Goal: Use online tool/utility: Utilize a website feature to perform a specific function

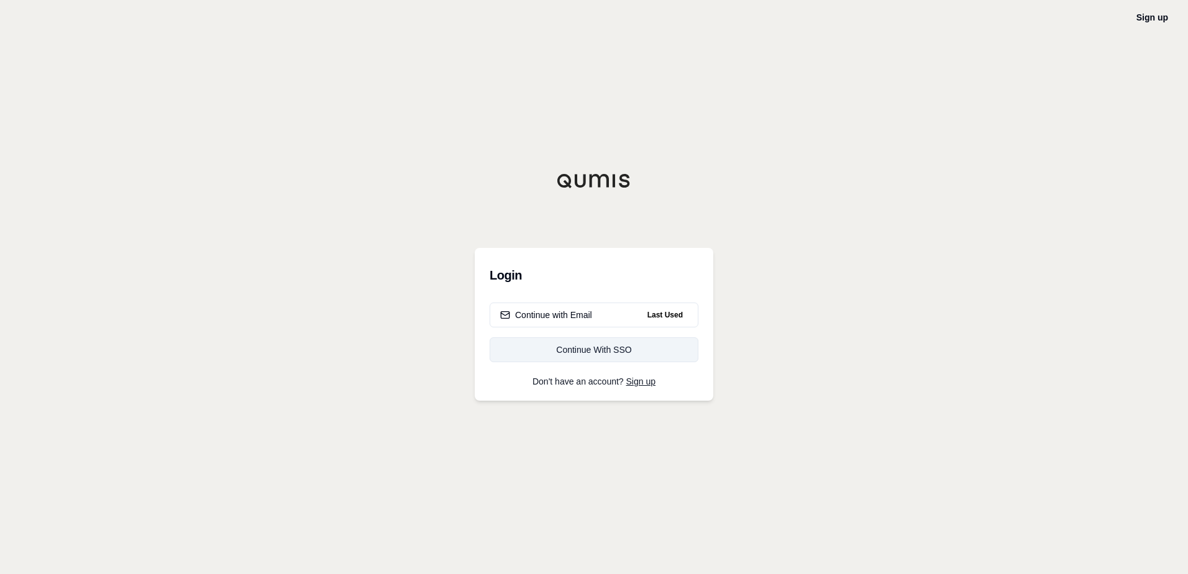
click at [601, 357] on link "Continue With SSO" at bounding box center [594, 349] width 209 height 25
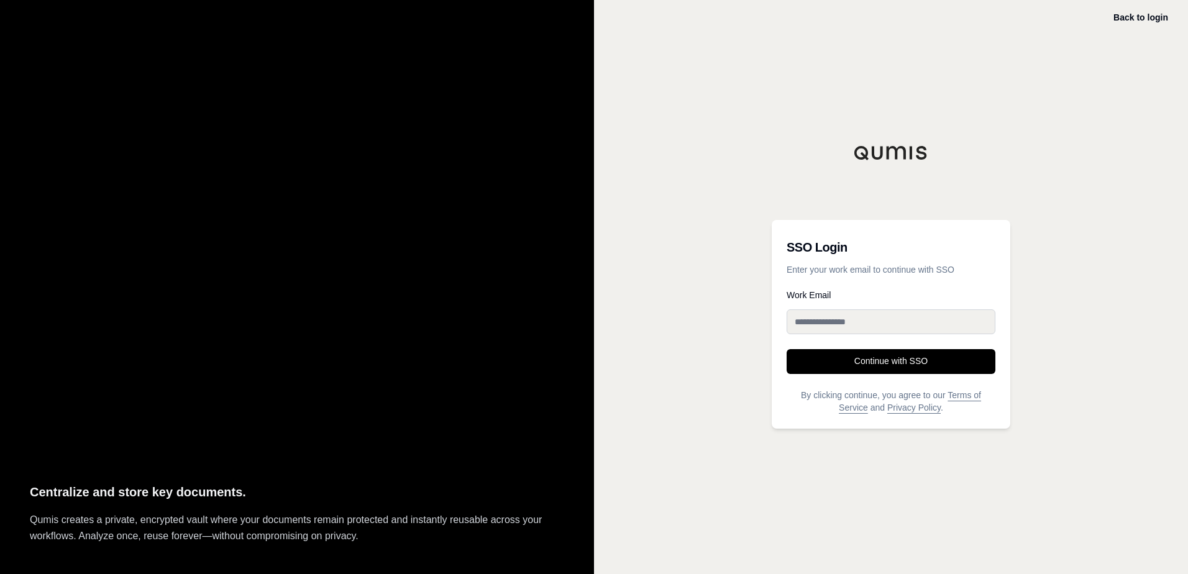
click at [858, 320] on input "Work Email" at bounding box center [891, 321] width 209 height 25
type input "**********"
click at [787, 349] on button "Continue with SSO" at bounding box center [891, 361] width 209 height 25
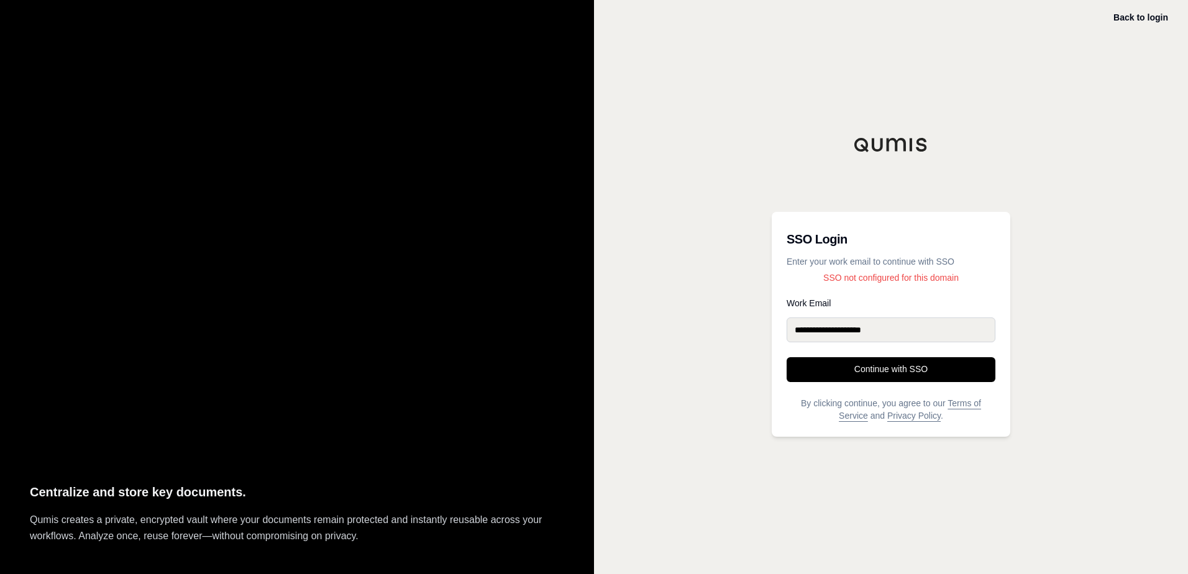
click at [741, 101] on div "**********" at bounding box center [891, 287] width 594 height 574
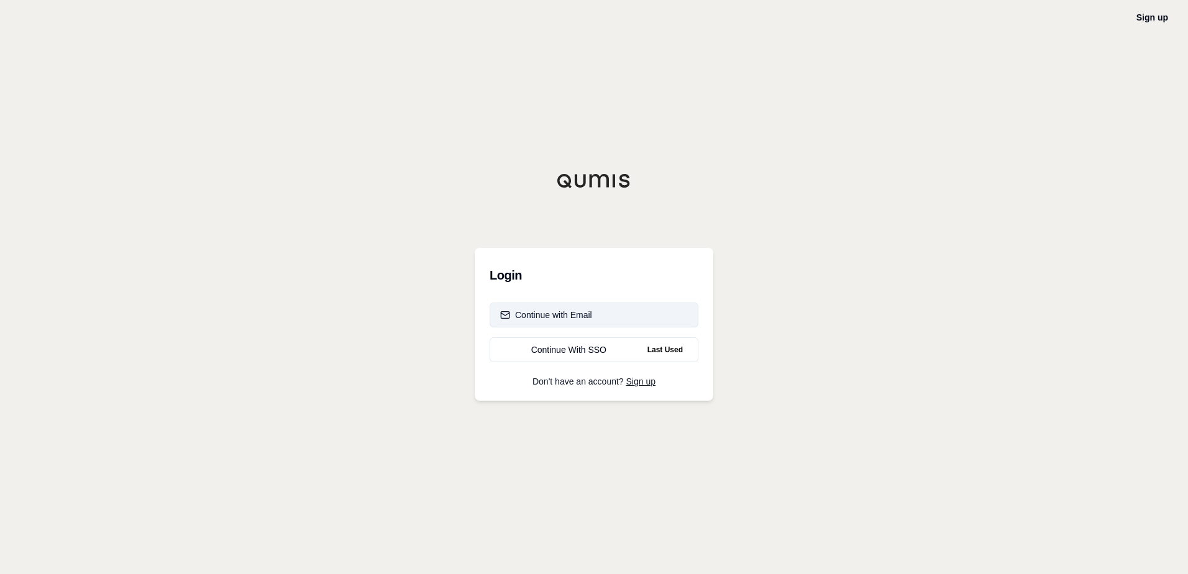
click at [565, 314] on div "Continue with Email" at bounding box center [546, 315] width 92 height 12
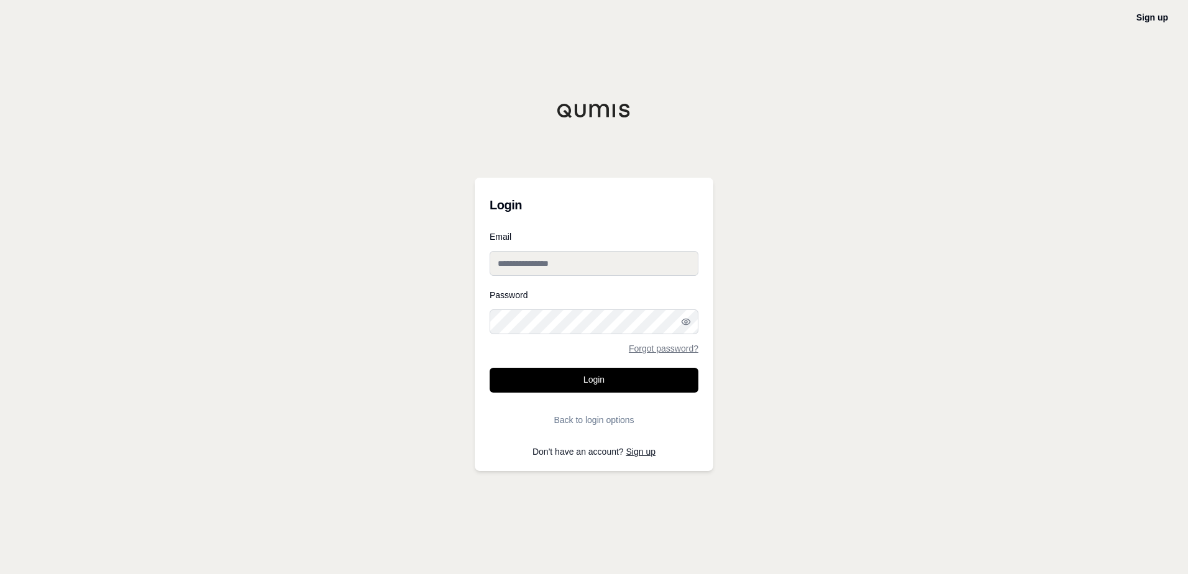
type input "**********"
click at [580, 383] on button "Login" at bounding box center [594, 380] width 209 height 25
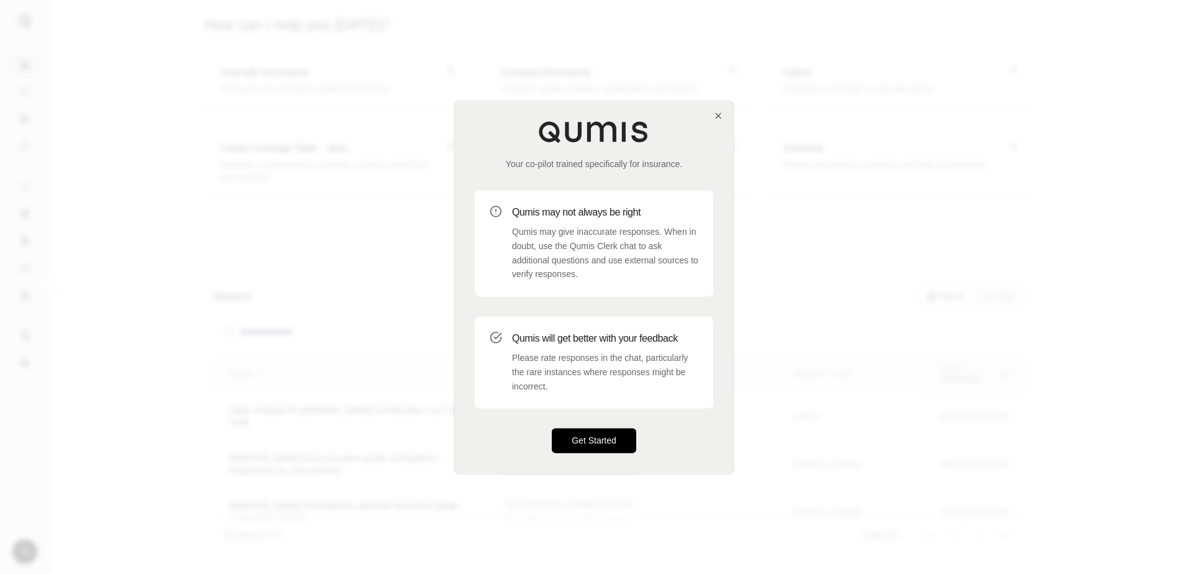
click at [584, 442] on button "Get Started" at bounding box center [594, 441] width 84 height 25
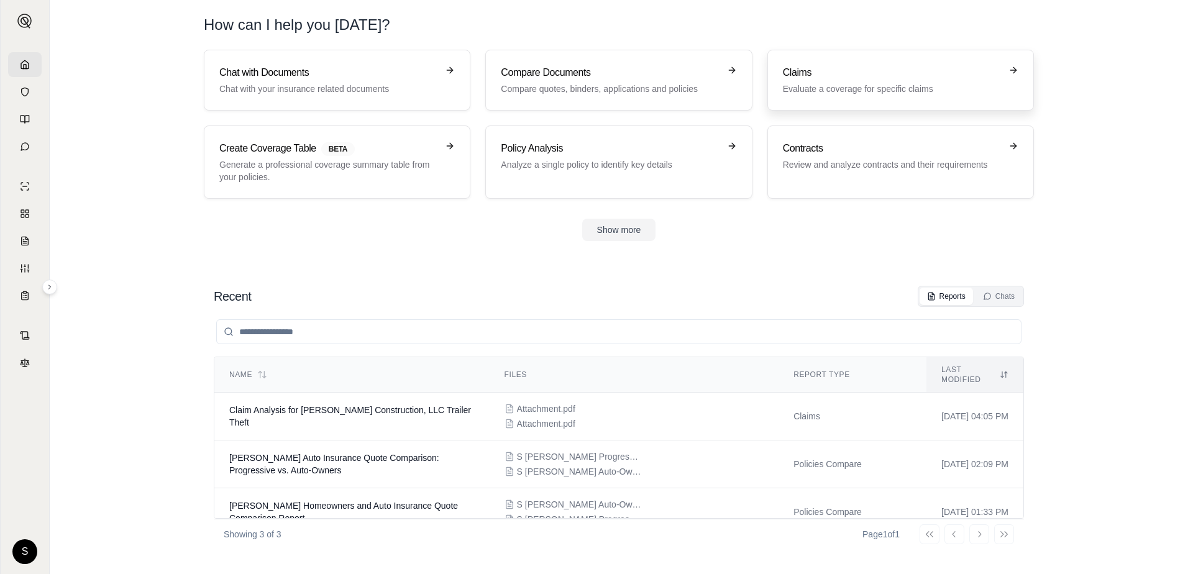
click at [834, 81] on div "Claims Evaluate a coverage for specific claims" at bounding box center [892, 80] width 218 height 30
click at [624, 230] on button "Show more" at bounding box center [619, 230] width 74 height 22
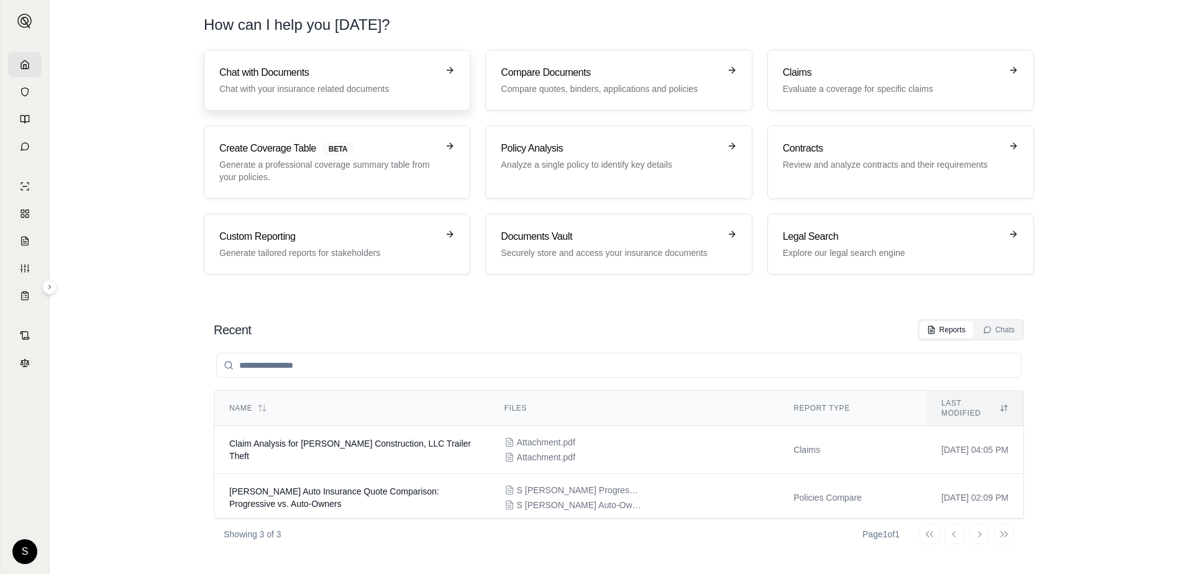
click at [373, 80] on h3 "Chat with Documents" at bounding box center [328, 72] width 218 height 15
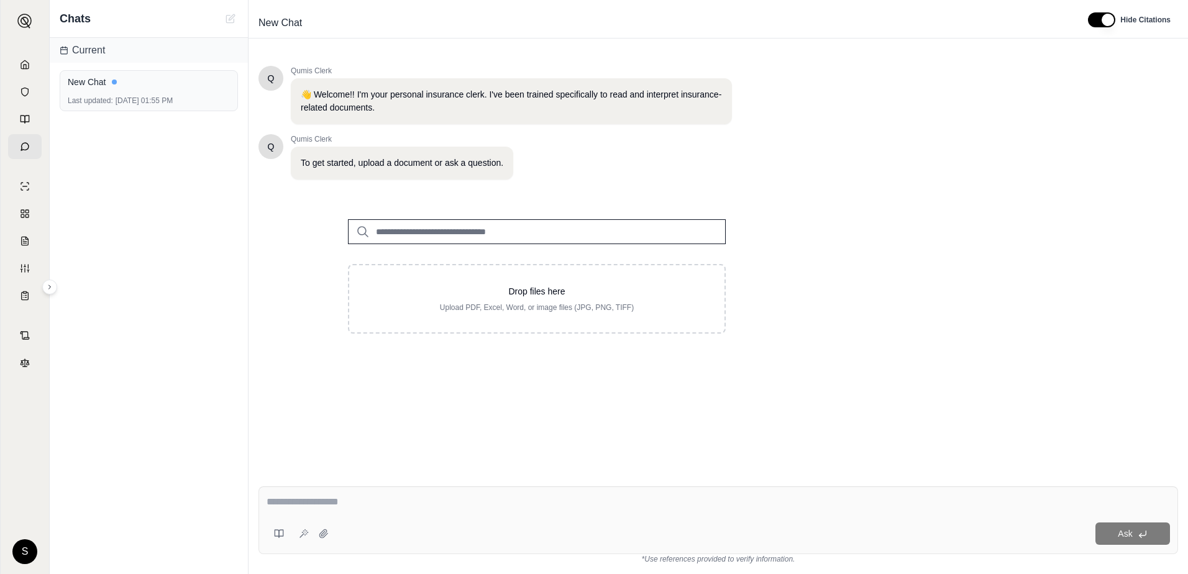
click at [456, 231] on input "search" at bounding box center [537, 231] width 378 height 25
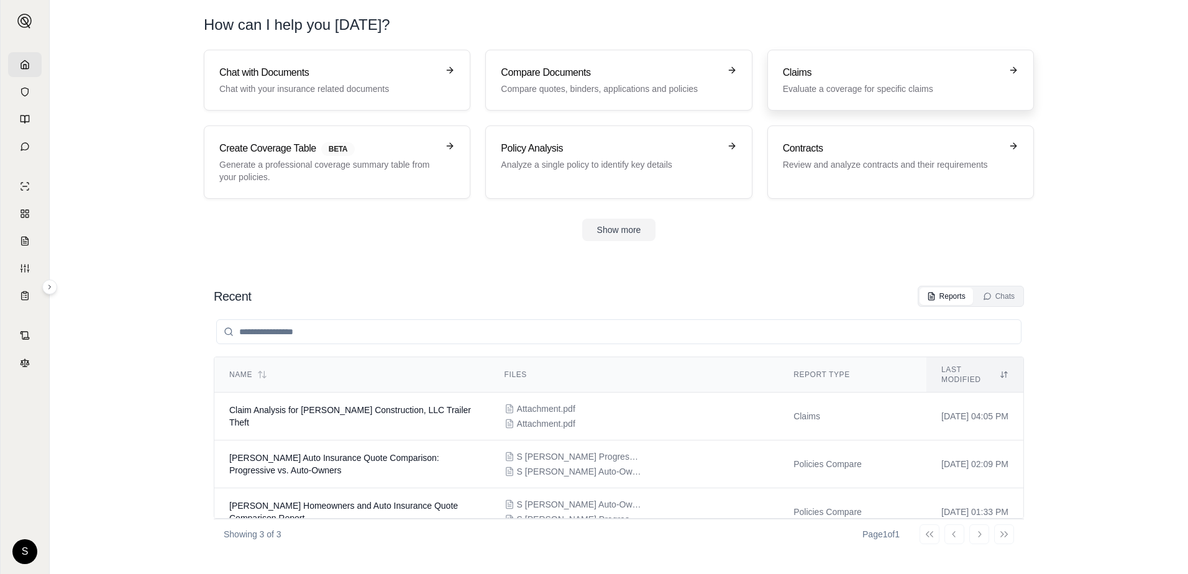
click at [905, 90] on p "Evaluate a coverage for specific claims" at bounding box center [892, 89] width 218 height 12
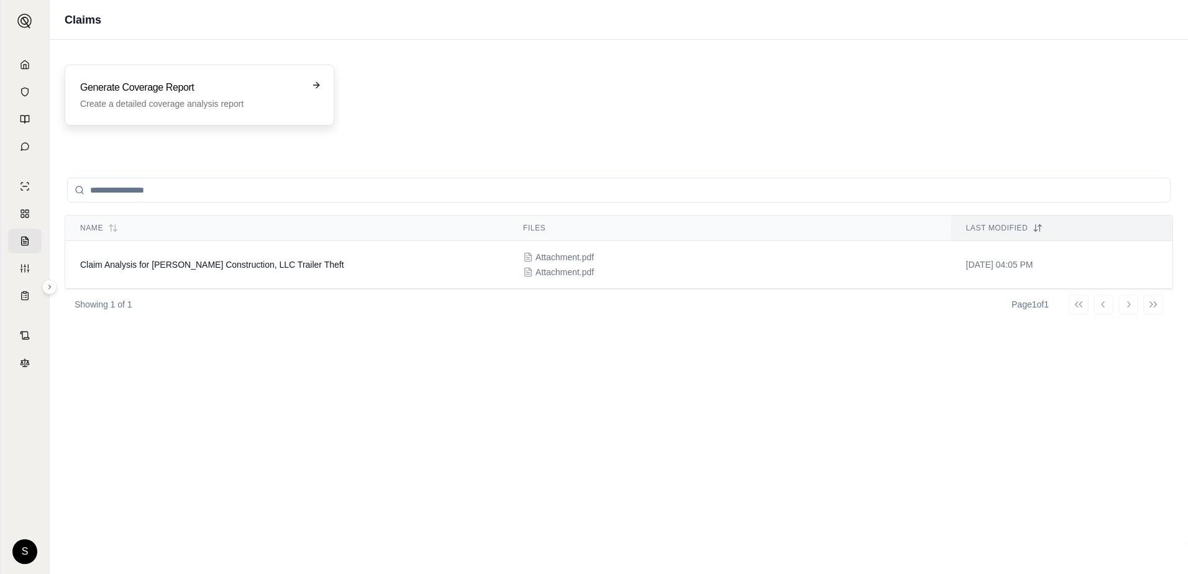
click at [267, 104] on p "Create a detailed coverage analysis report" at bounding box center [190, 104] width 221 height 12
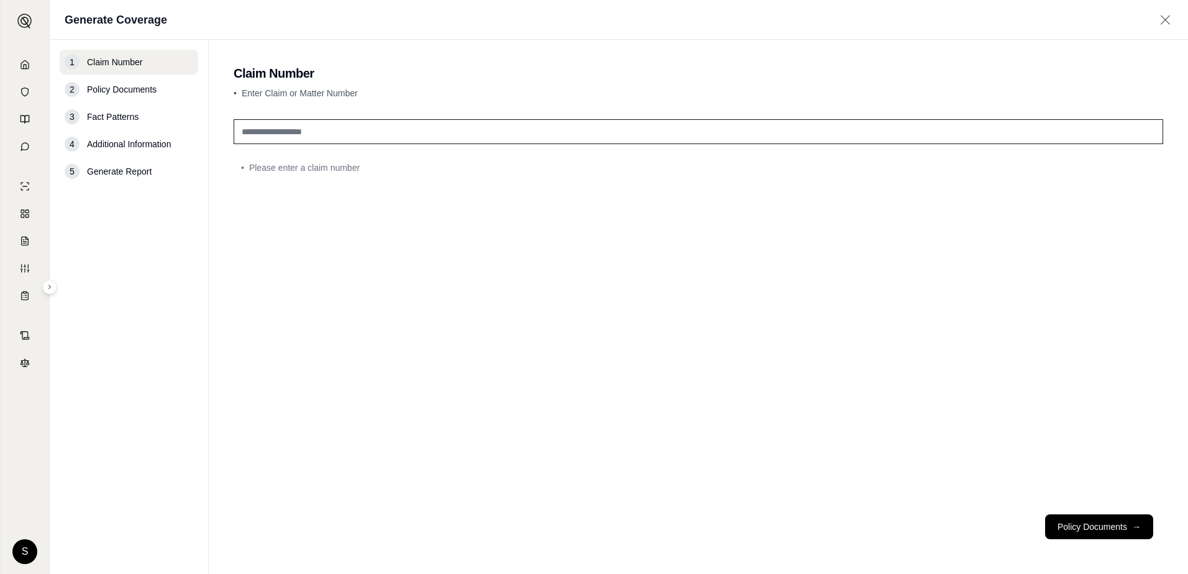
click at [449, 140] on input "text" at bounding box center [698, 131] width 929 height 25
type input "**********"
click at [1103, 529] on button "Policy Documents →" at bounding box center [1099, 526] width 108 height 25
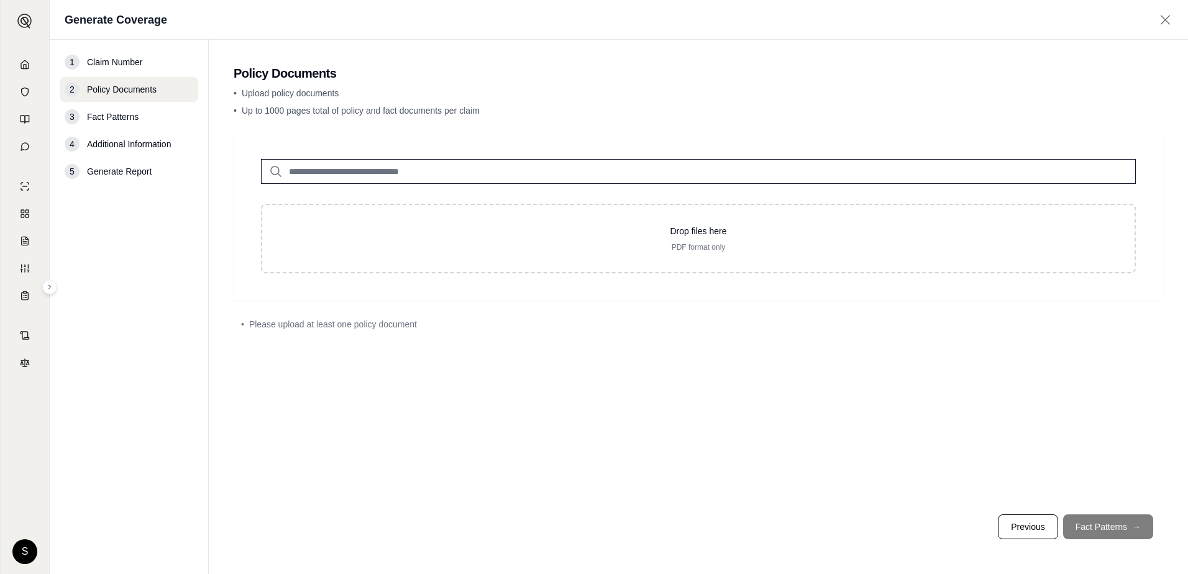
click at [121, 117] on span "Fact Patterns" at bounding box center [113, 117] width 52 height 12
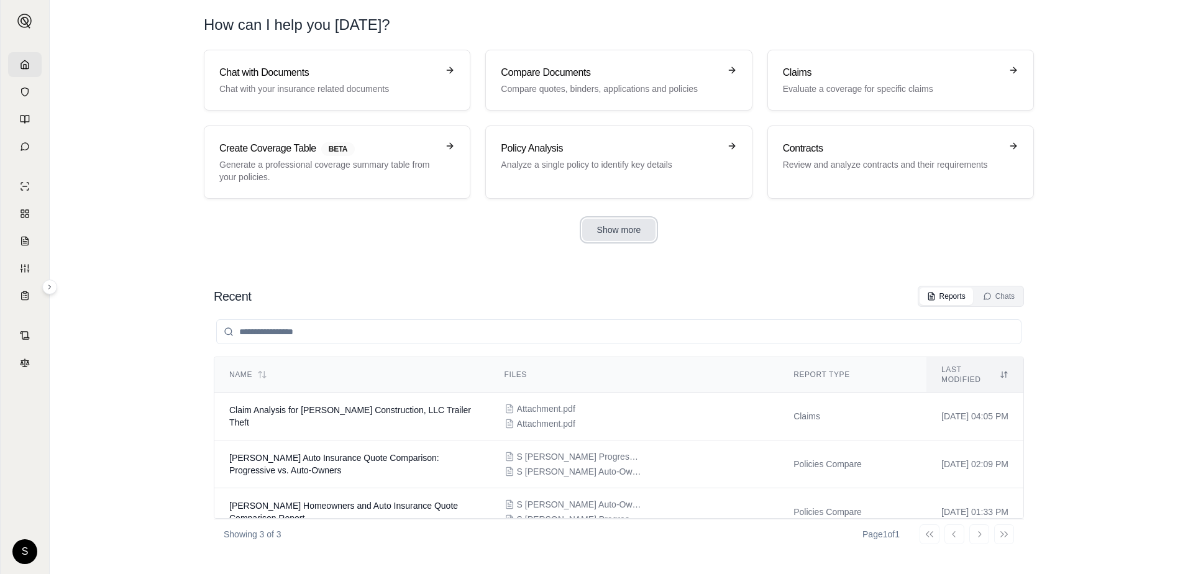
click at [623, 229] on button "Show more" at bounding box center [619, 230] width 74 height 22
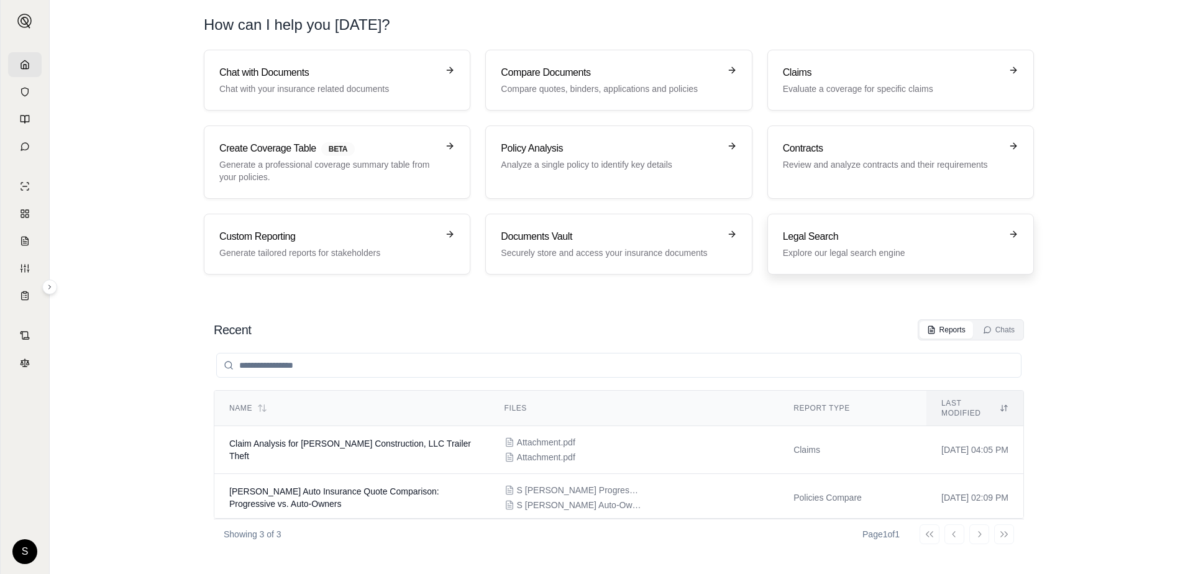
click at [883, 245] on div "Legal Search Explore our legal search engine" at bounding box center [892, 244] width 218 height 30
